Goal: Information Seeking & Learning: Learn about a topic

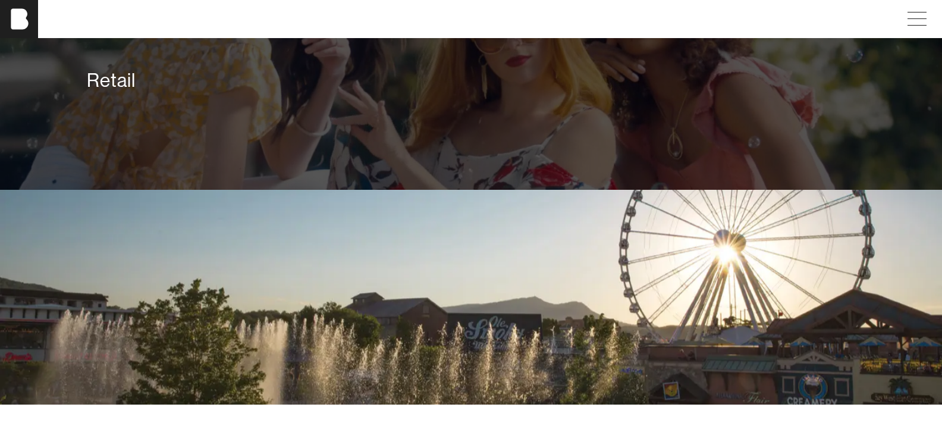
scroll to position [2575, 0]
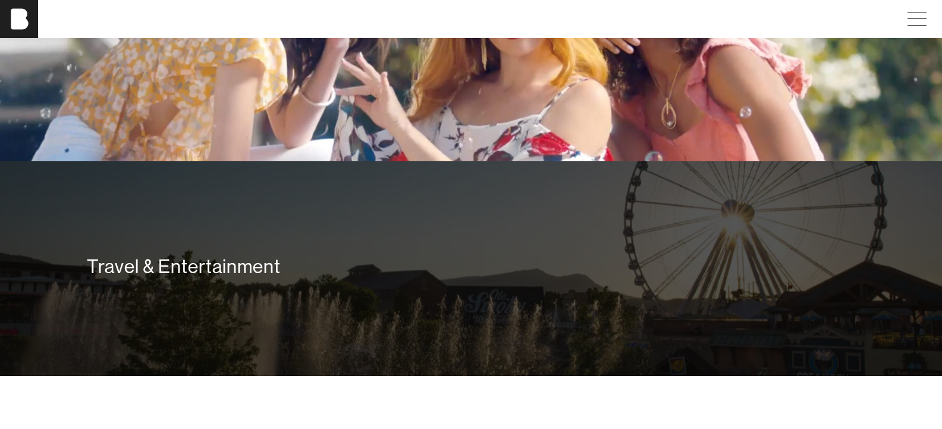
click at [198, 267] on div "Travel & Entertainment" at bounding box center [471, 267] width 768 height 24
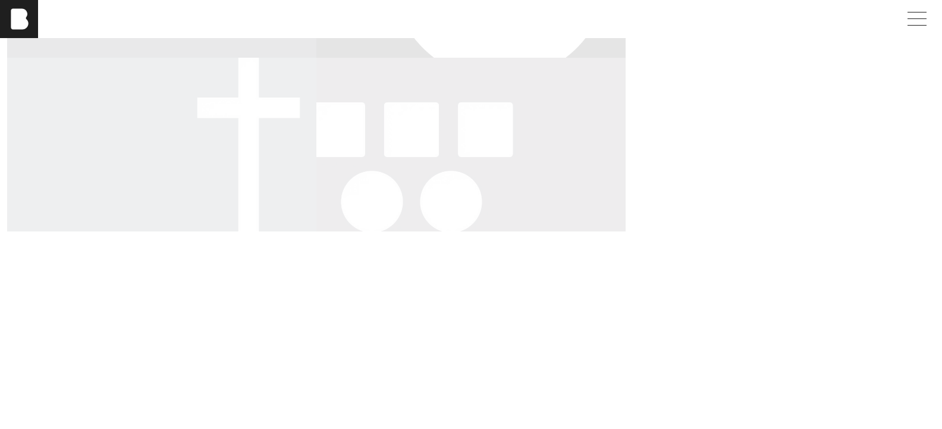
scroll to position [473, 0]
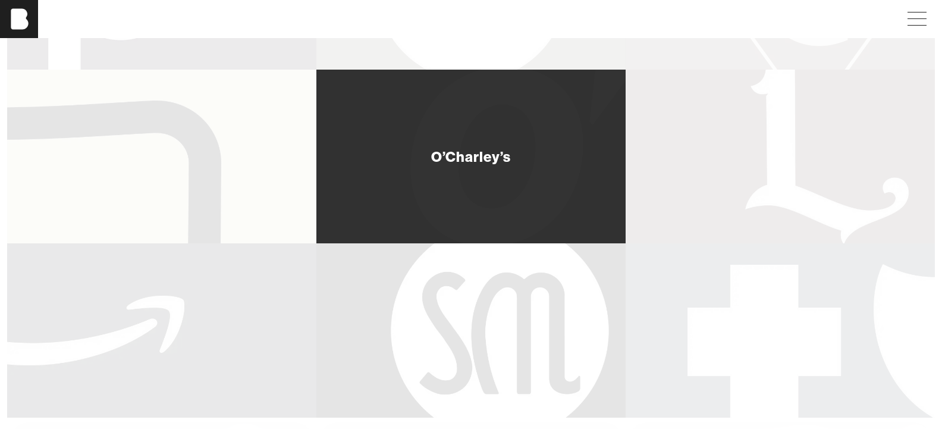
click at [369, 199] on div "O’Charley’s" at bounding box center [470, 157] width 309 height 174
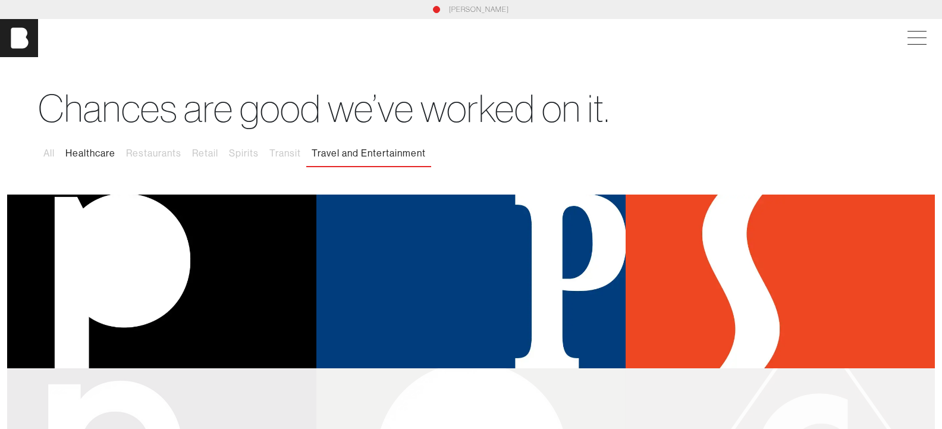
click at [93, 153] on button "Healthcare" at bounding box center [90, 153] width 61 height 25
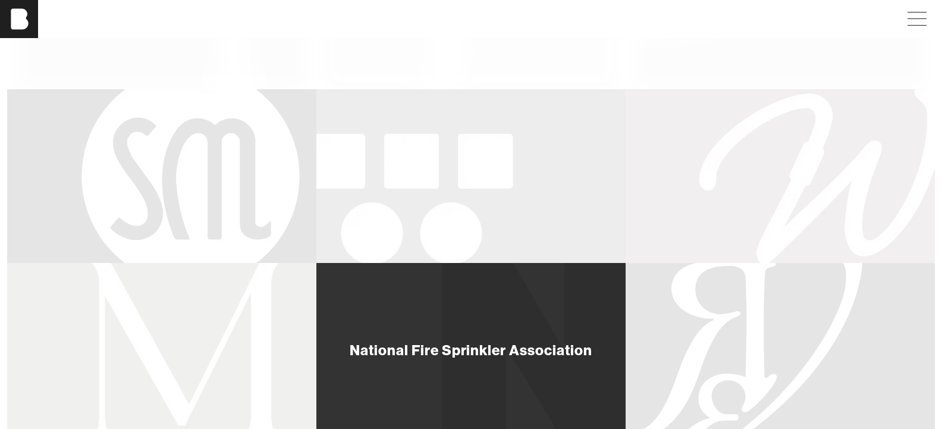
scroll to position [973, 0]
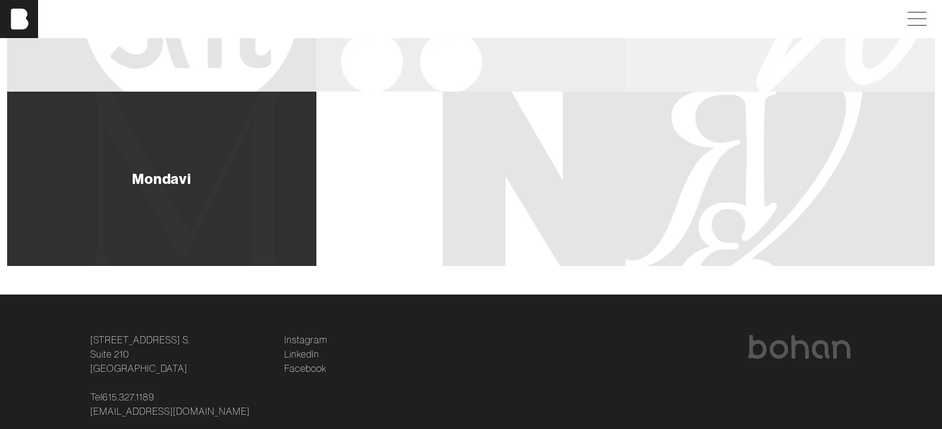
click at [166, 189] on div "Mondavi" at bounding box center [161, 179] width 309 height 174
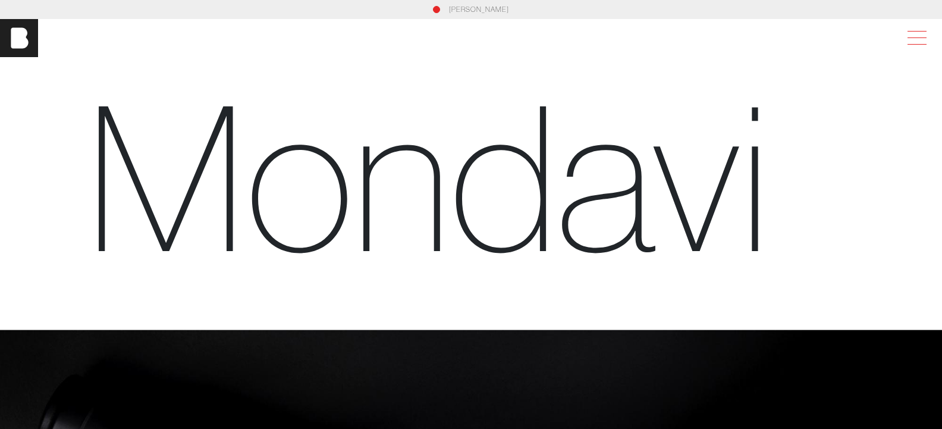
click at [919, 36] on span at bounding box center [914, 37] width 27 height 21
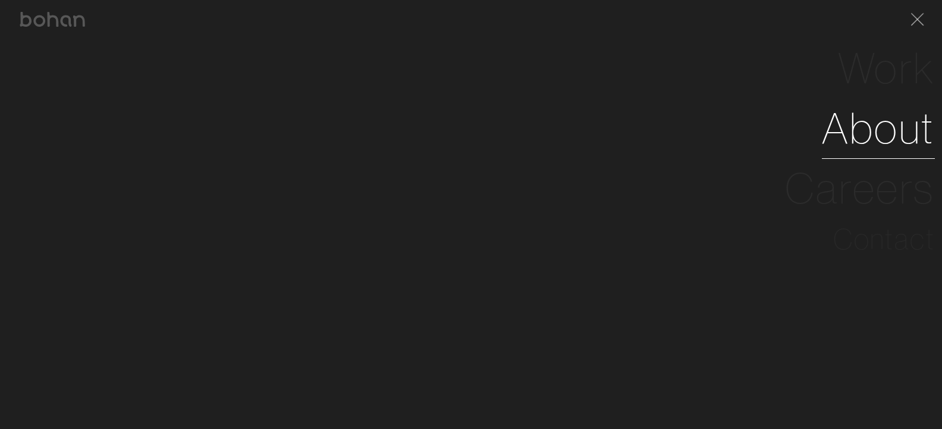
click at [878, 128] on link "About" at bounding box center [878, 128] width 113 height 60
